Goal: Navigation & Orientation: Go to known website

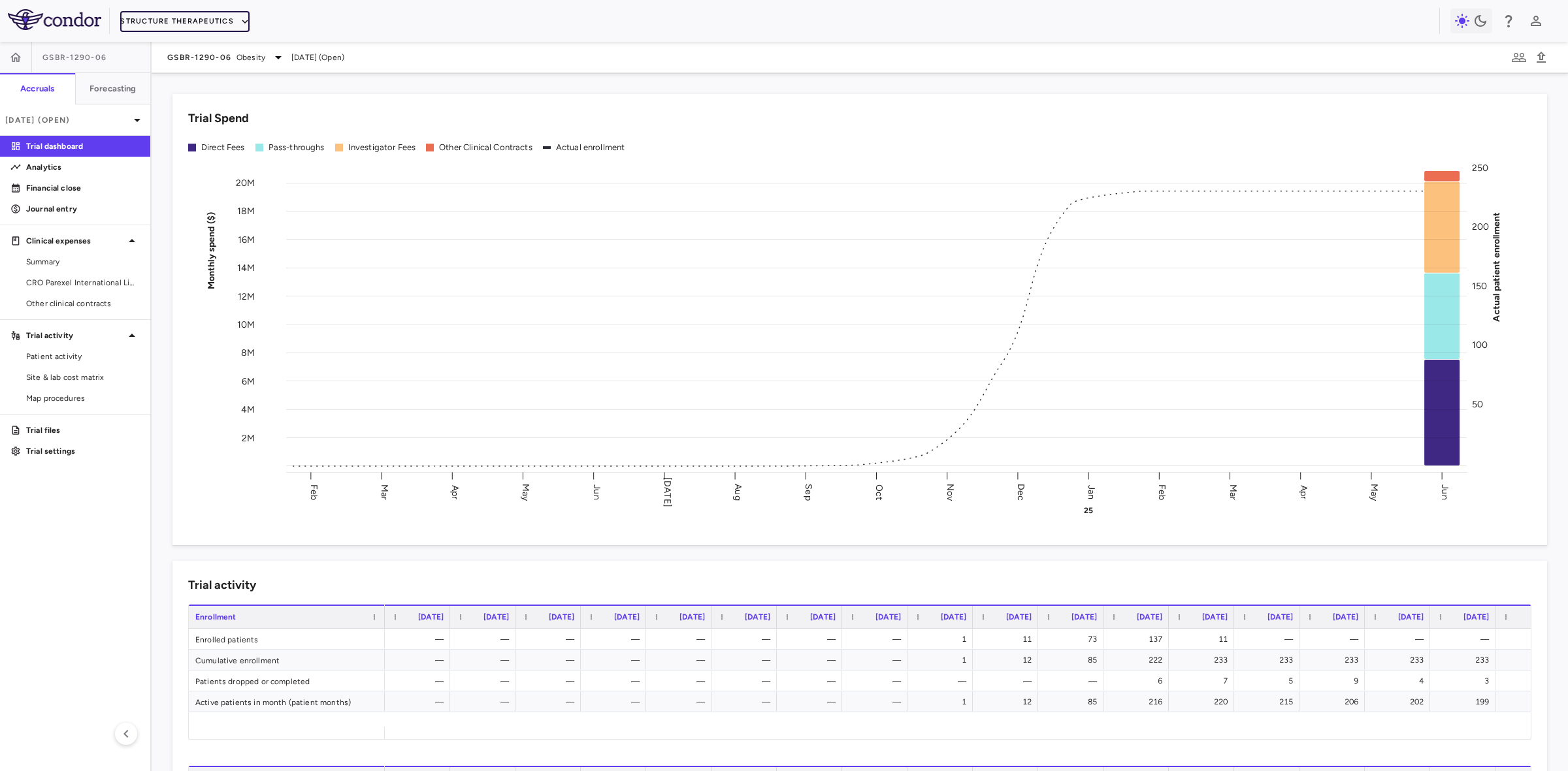
click at [211, 20] on button "Structure Therapeutics" at bounding box center [185, 21] width 130 height 21
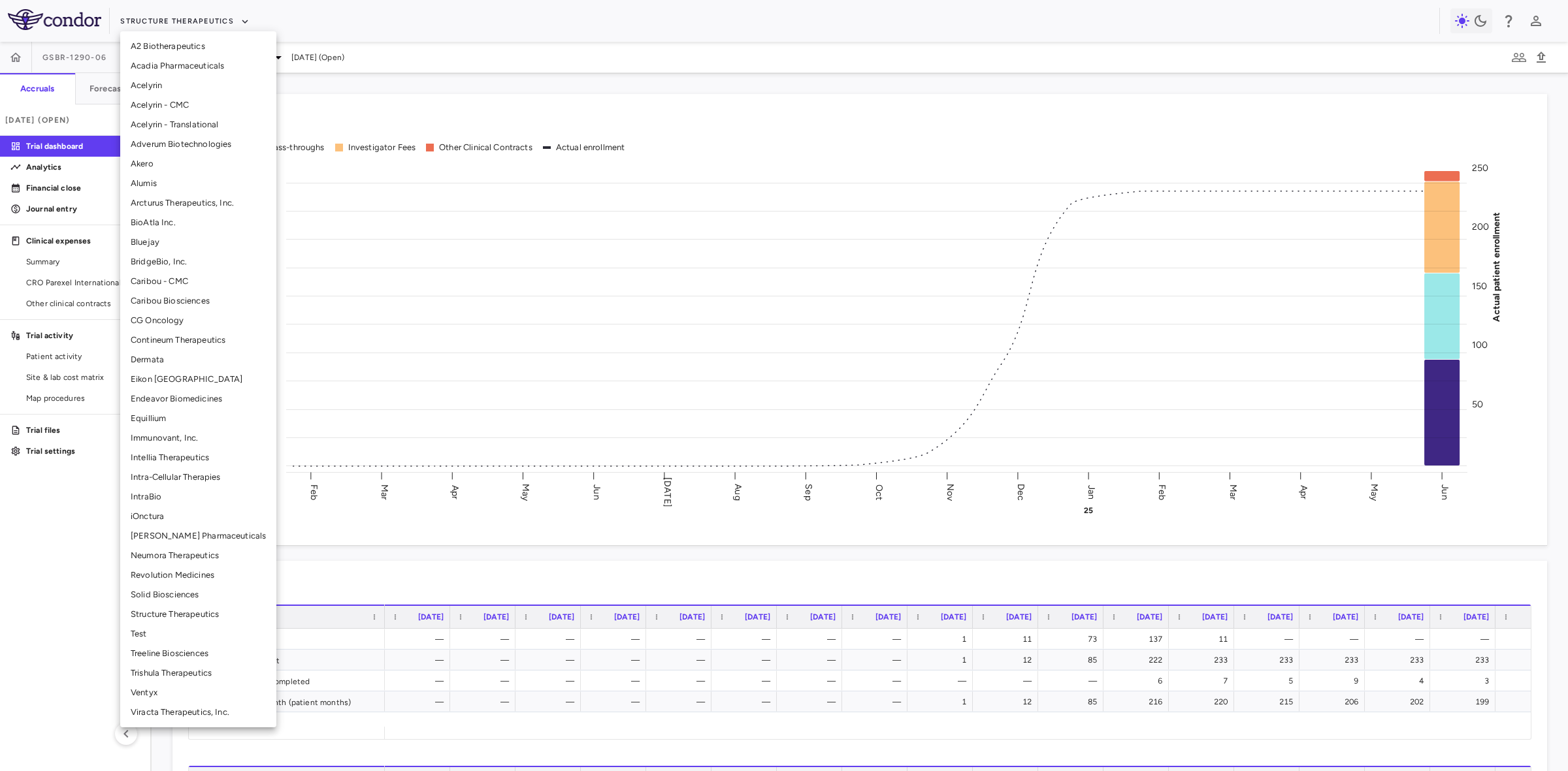
click at [66, 564] on div at bounding box center [784, 385] width 1568 height 771
